Goal: Information Seeking & Learning: Learn about a topic

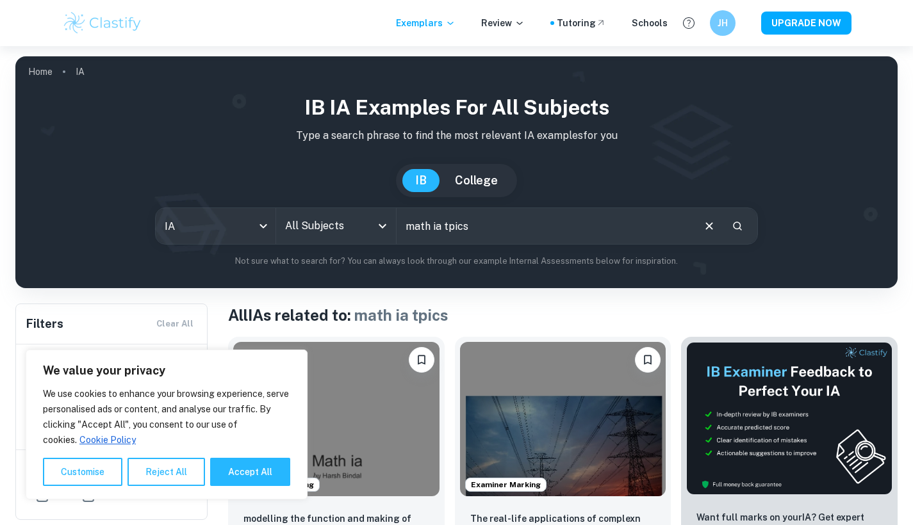
click at [443, 227] on input "math ia tpics" at bounding box center [545, 226] width 296 height 36
drag, startPoint x: 473, startPoint y: 226, endPoint x: 446, endPoint y: 223, distance: 27.1
click at [446, 223] on input "math ia tpics" at bounding box center [545, 226] width 296 height 36
drag, startPoint x: 430, startPoint y: 226, endPoint x: 469, endPoint y: 227, distance: 38.4
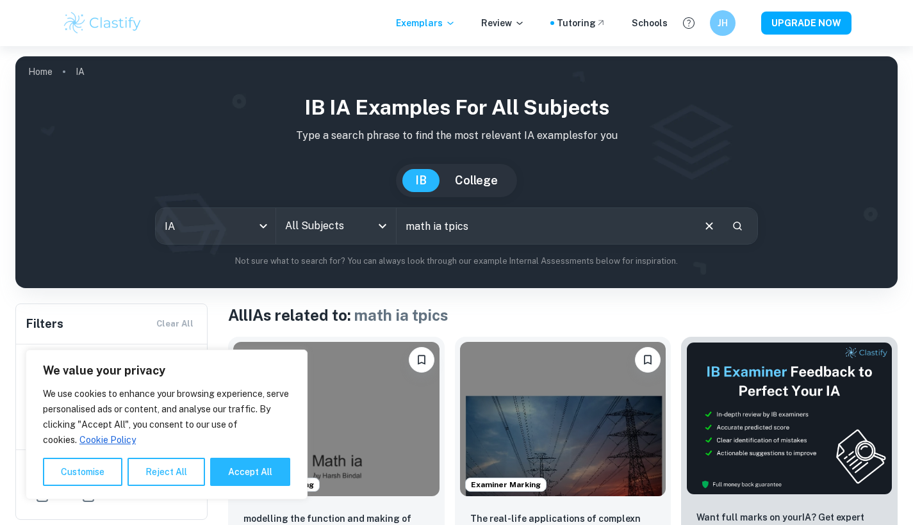
click at [469, 227] on input "math ia tpics" at bounding box center [545, 226] width 296 height 36
type input "math"
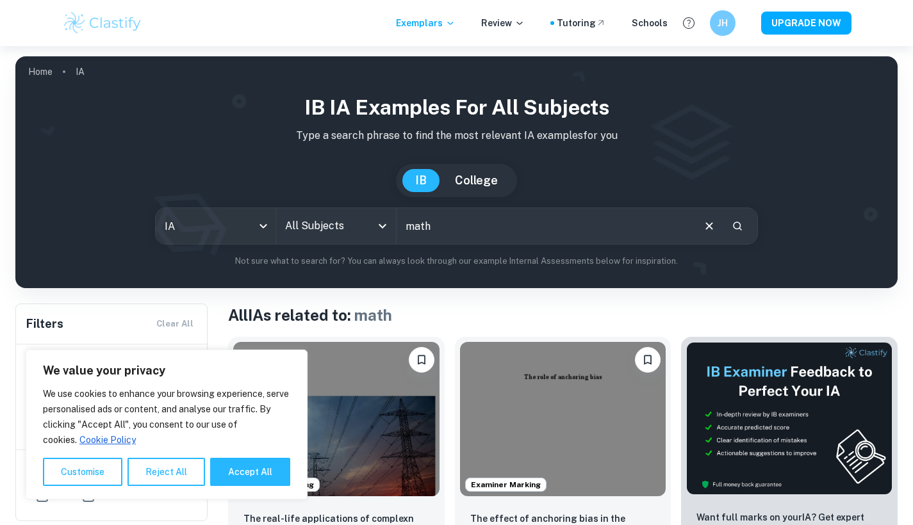
scroll to position [59, 0]
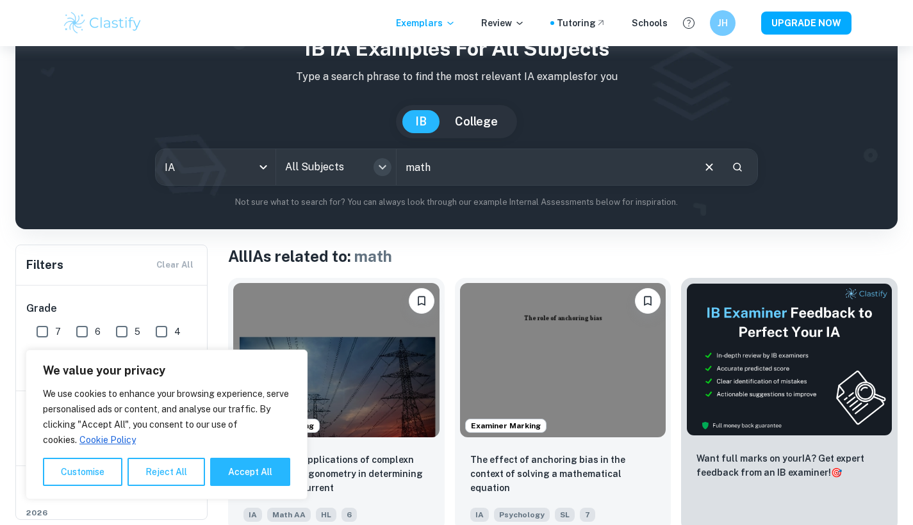
click at [379, 168] on icon "Open" at bounding box center [382, 167] width 15 height 15
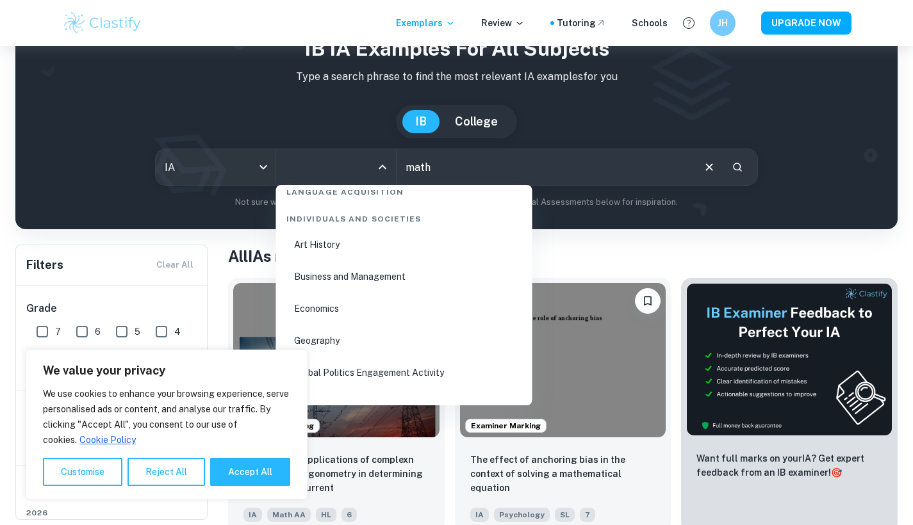
scroll to position [1543, 0]
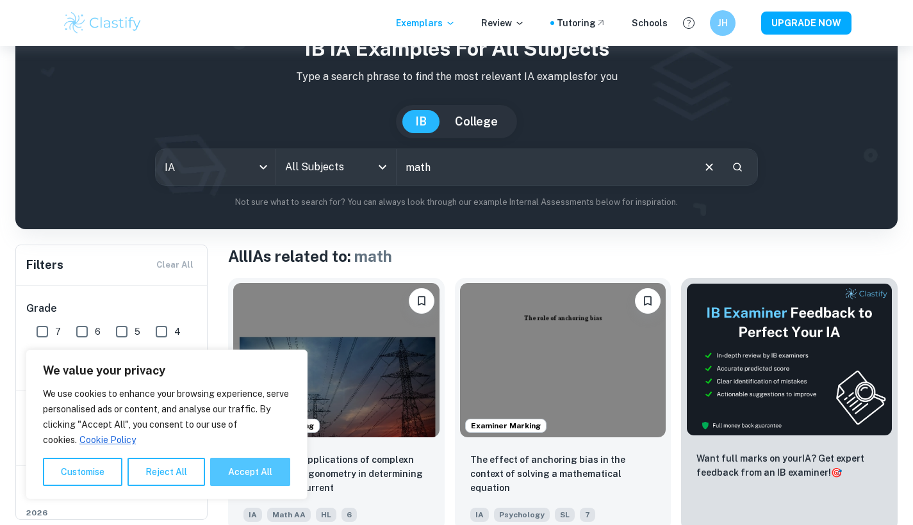
click at [249, 479] on button "Accept All" at bounding box center [250, 472] width 80 height 28
checkbox input "true"
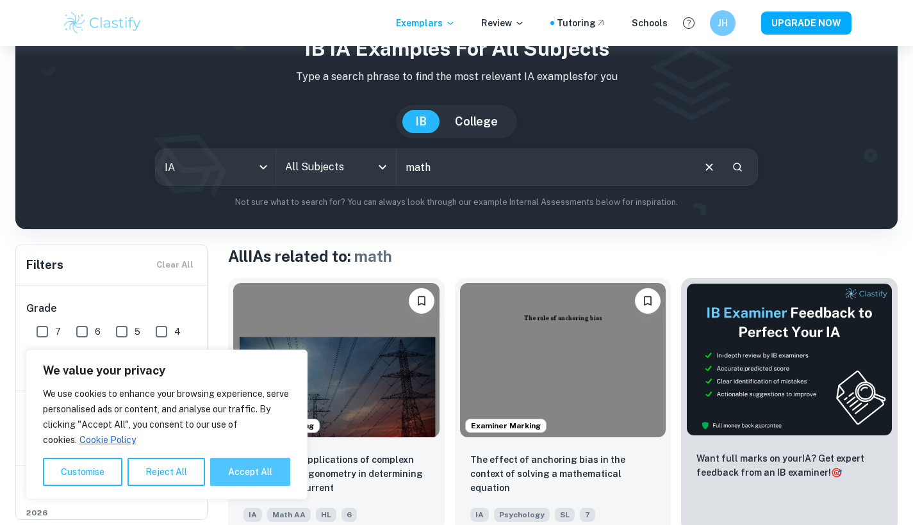
checkbox input "true"
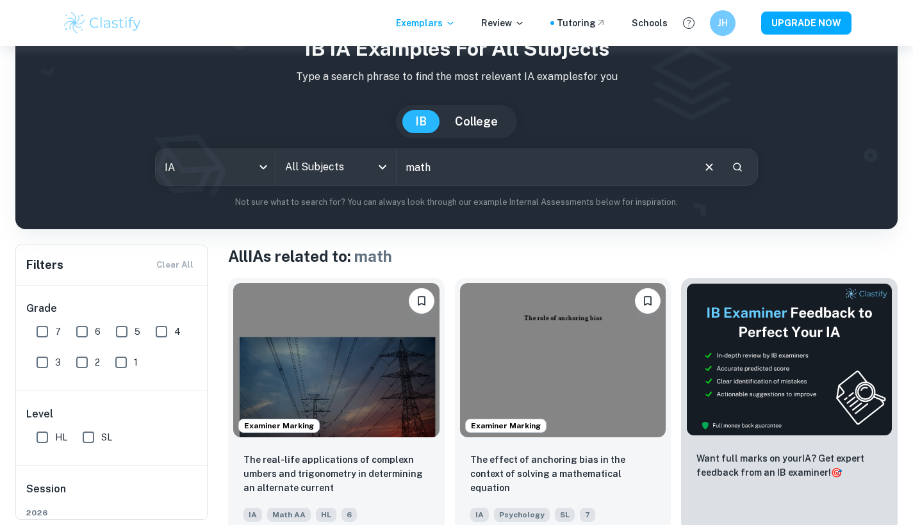
click at [354, 170] on input "All Subjects" at bounding box center [326, 167] width 89 height 24
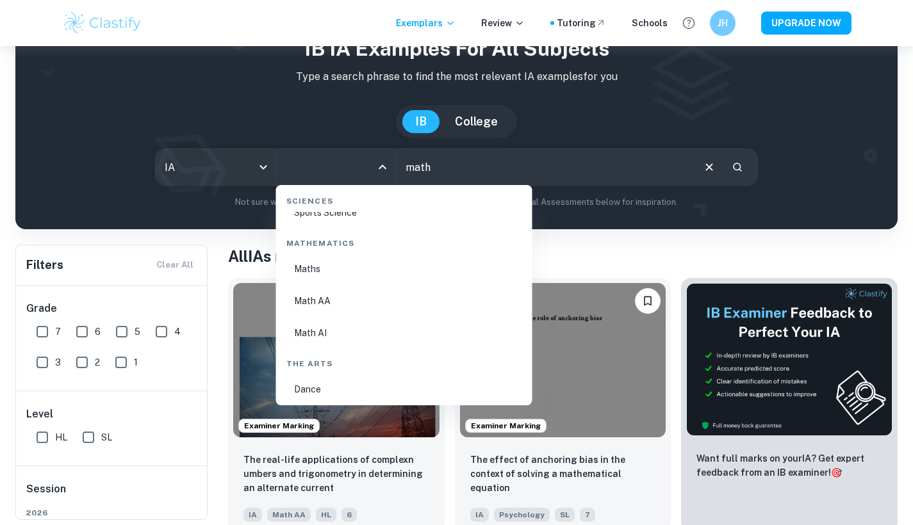
scroll to position [2179, 0]
click at [436, 265] on li "Maths" at bounding box center [404, 263] width 246 height 29
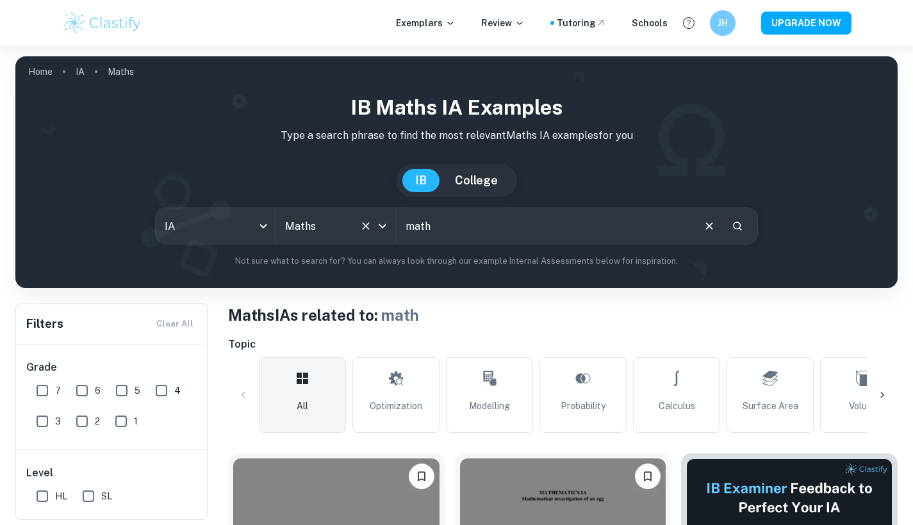
click at [387, 226] on icon "Open" at bounding box center [382, 225] width 15 height 15
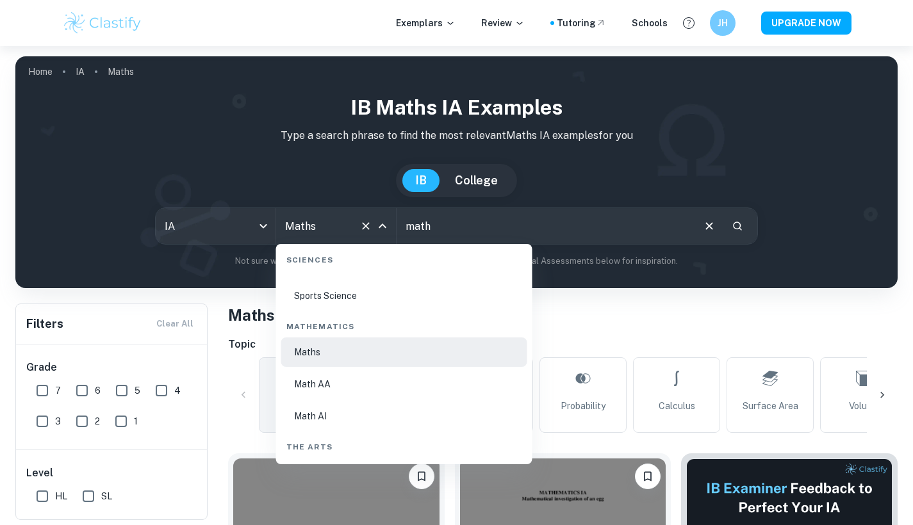
scroll to position [2152, 0]
click at [701, 304] on h1 "Maths IAs related to: math" at bounding box center [562, 315] width 669 height 23
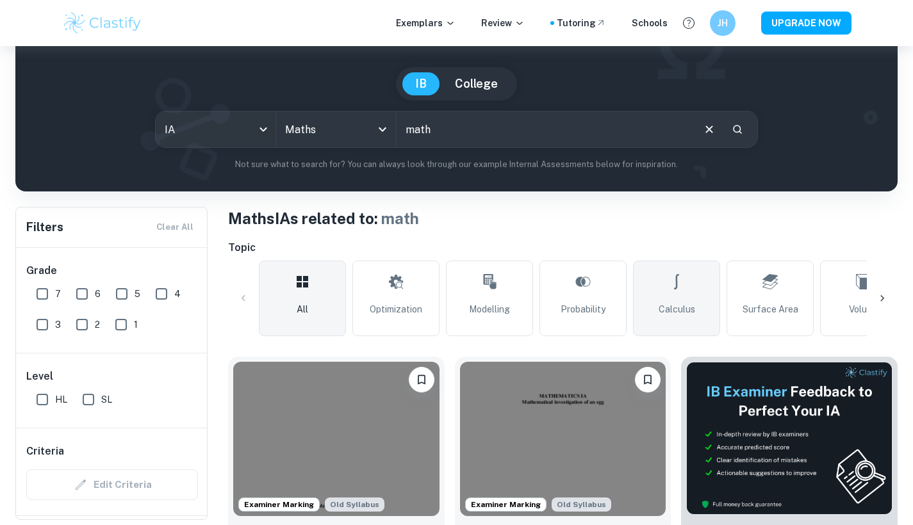
scroll to position [202, 0]
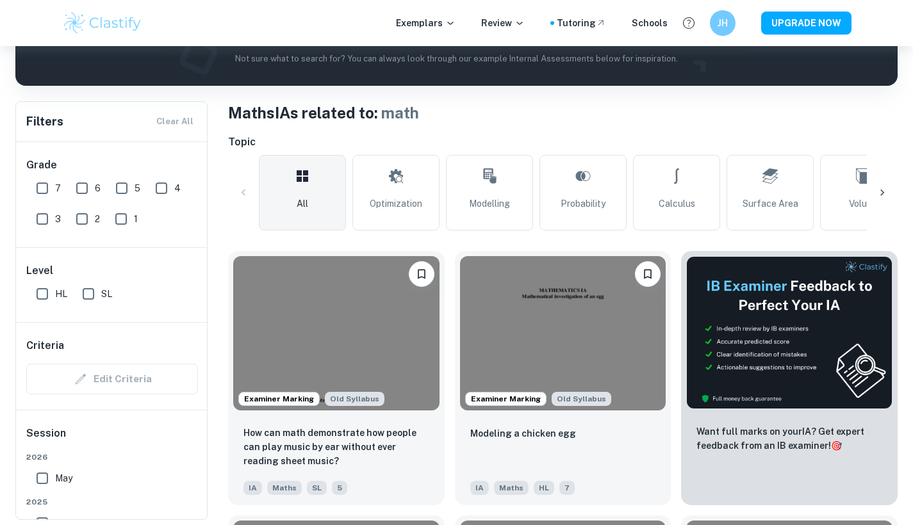
click at [88, 299] on input "SL" at bounding box center [89, 294] width 26 height 26
checkbox input "true"
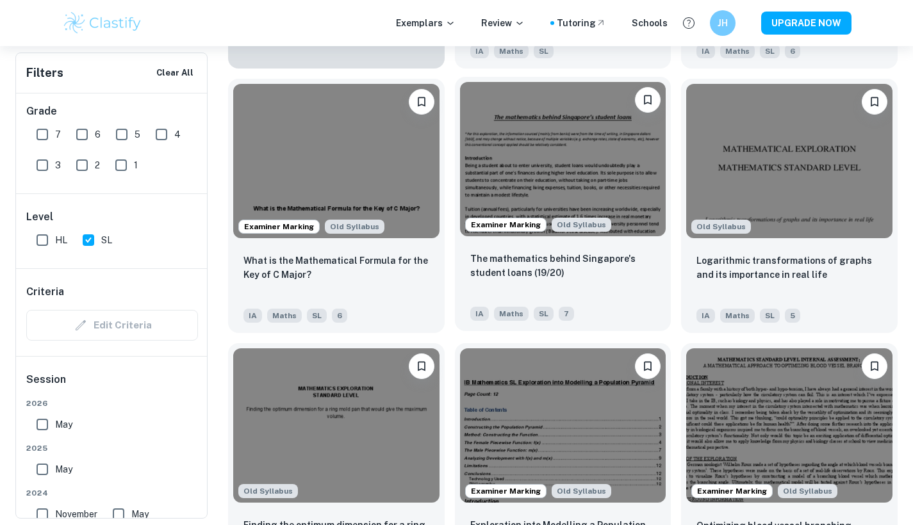
scroll to position [1201, 0]
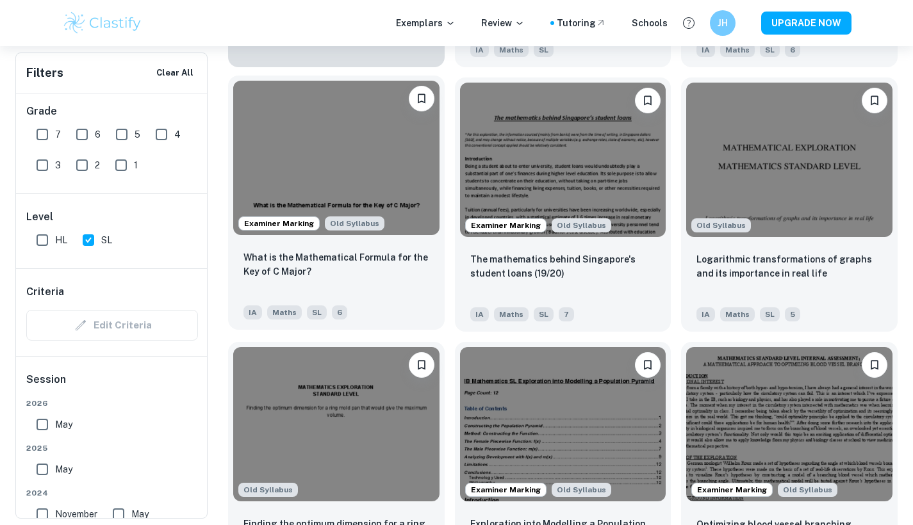
click at [294, 306] on span "Maths" at bounding box center [284, 313] width 35 height 14
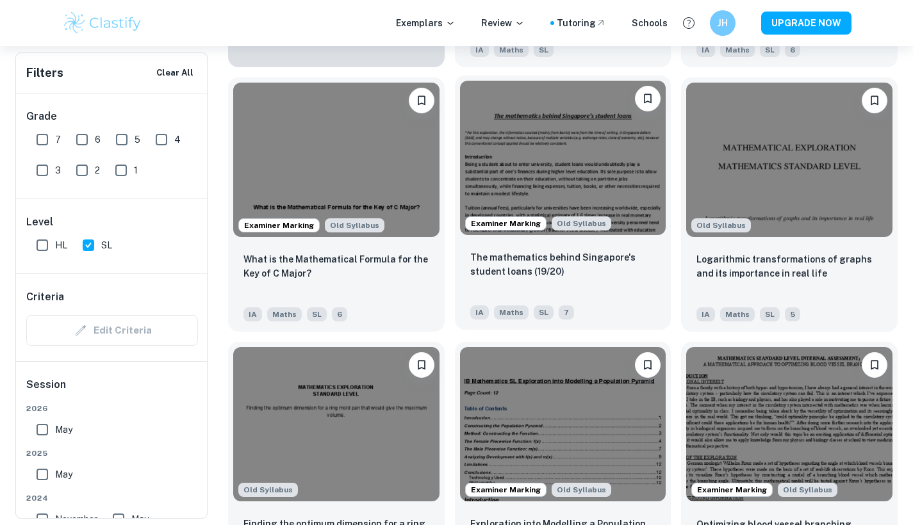
scroll to position [1466, 0]
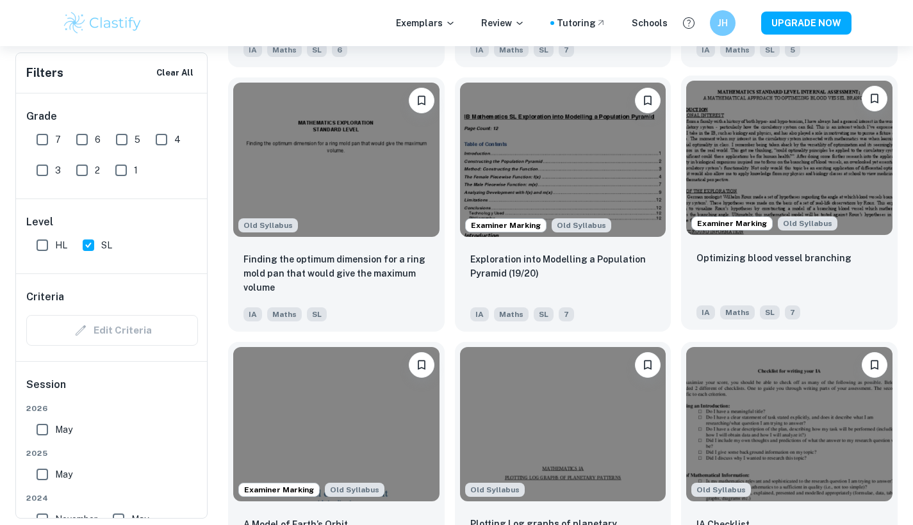
click at [769, 299] on div "SL" at bounding box center [767, 309] width 25 height 20
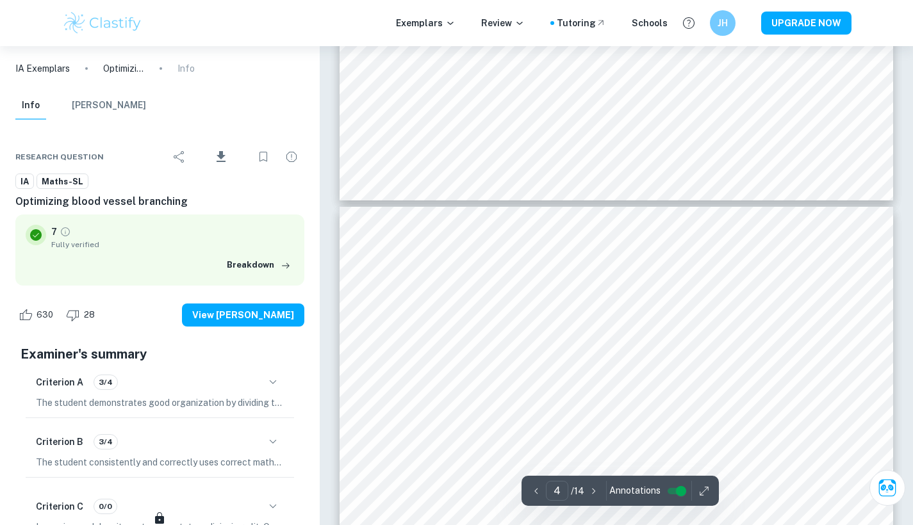
scroll to position [2536, 0]
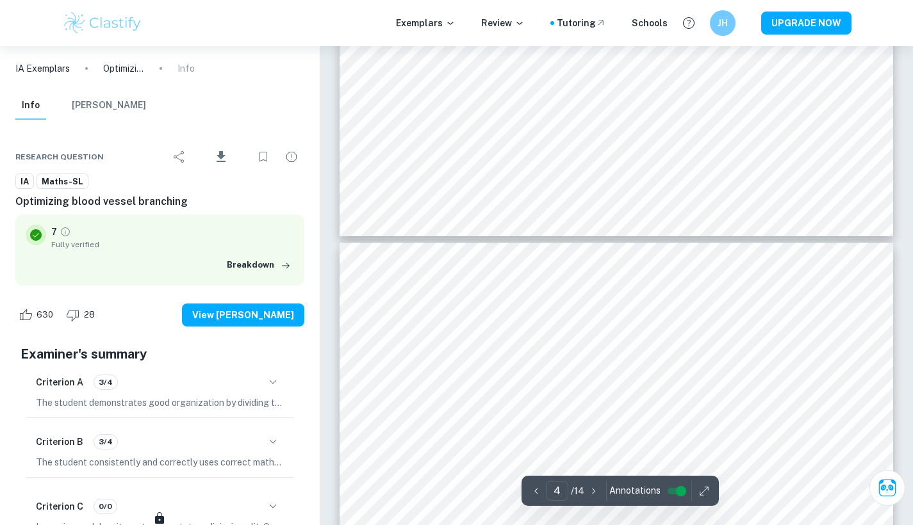
type input "5"
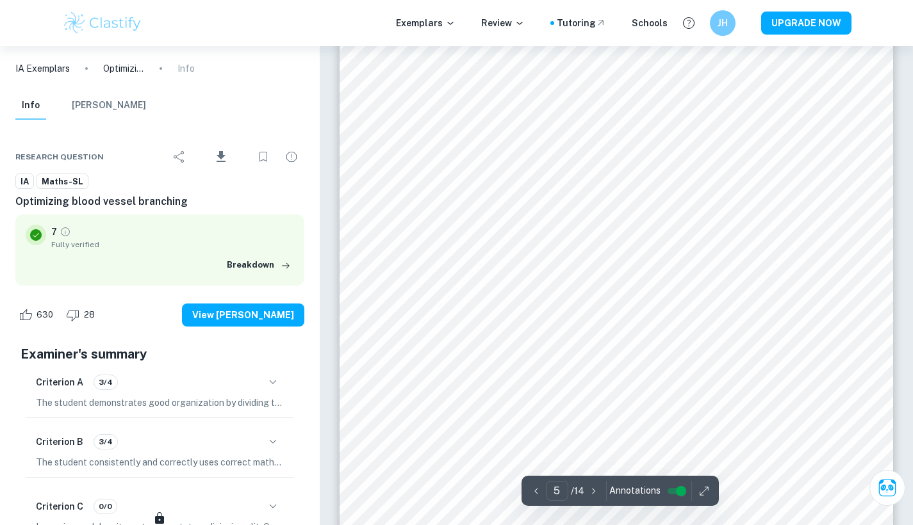
scroll to position [3545, 0]
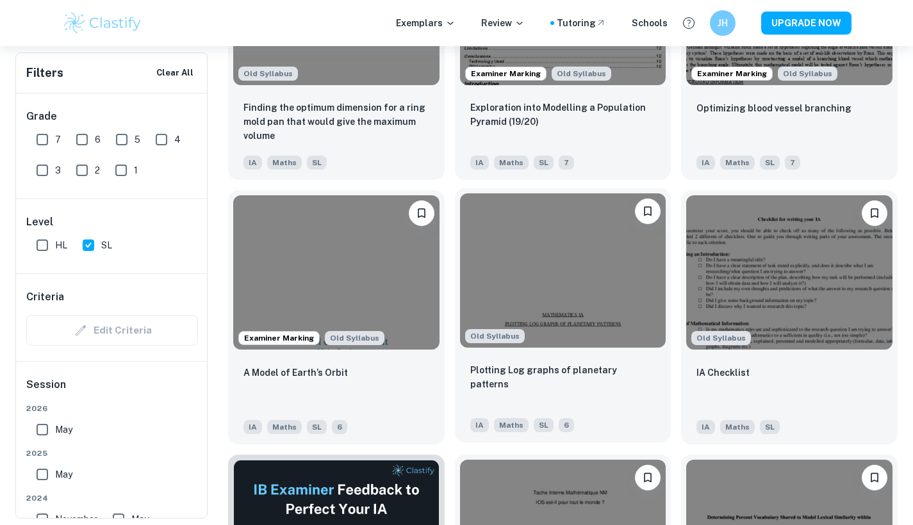
scroll to position [1618, 0]
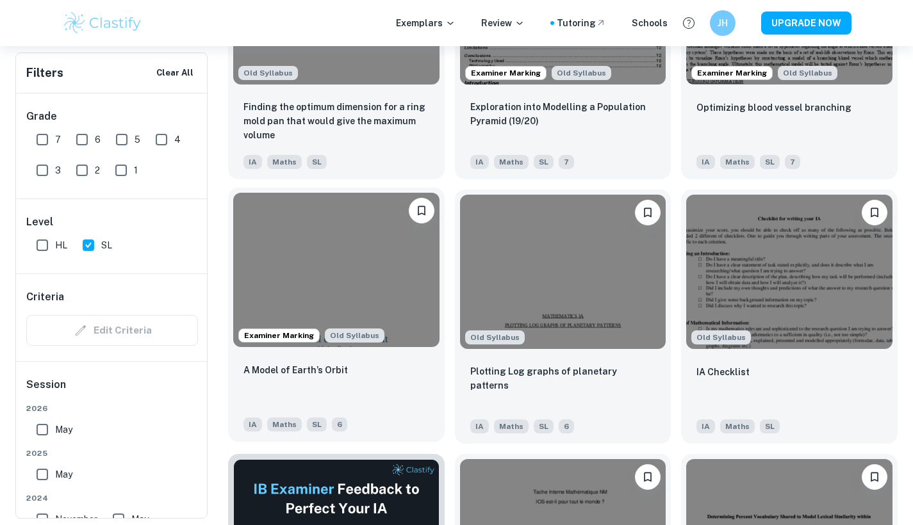
click at [417, 366] on div "A Model of Earth’s Orbit" at bounding box center [336, 385] width 186 height 44
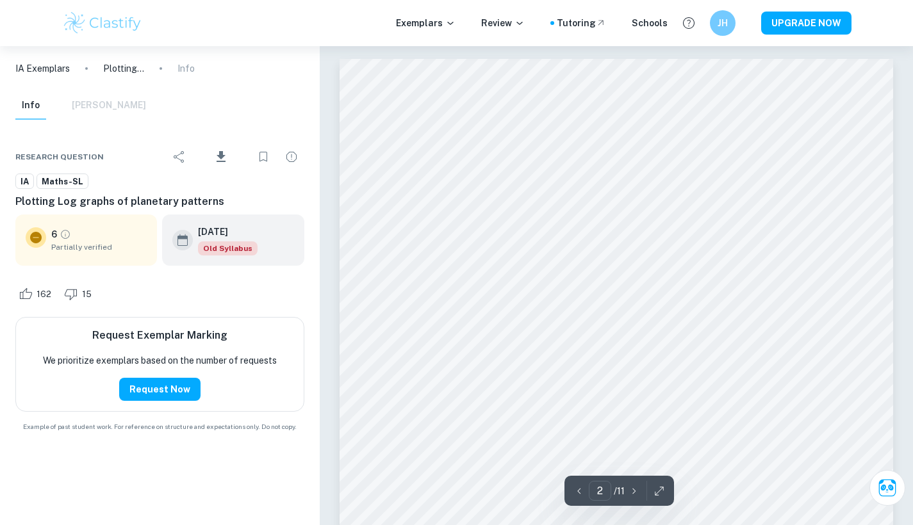
type input "1"
